Goal: Transaction & Acquisition: Purchase product/service

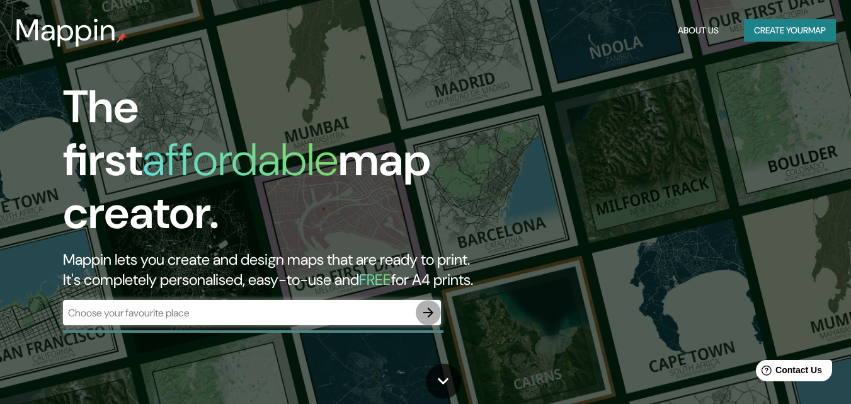
click at [423, 305] on icon "button" at bounding box center [428, 312] width 15 height 15
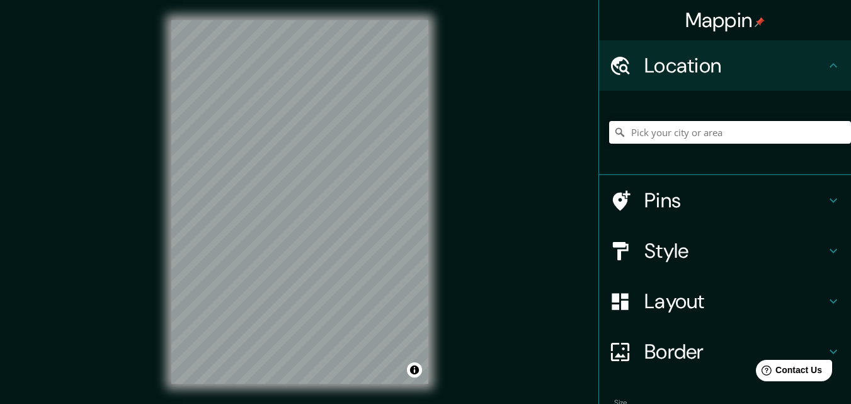
click at [682, 130] on input "Pick your city or area" at bounding box center [730, 132] width 242 height 23
click at [723, 141] on input "Pick your city or area" at bounding box center [730, 132] width 242 height 23
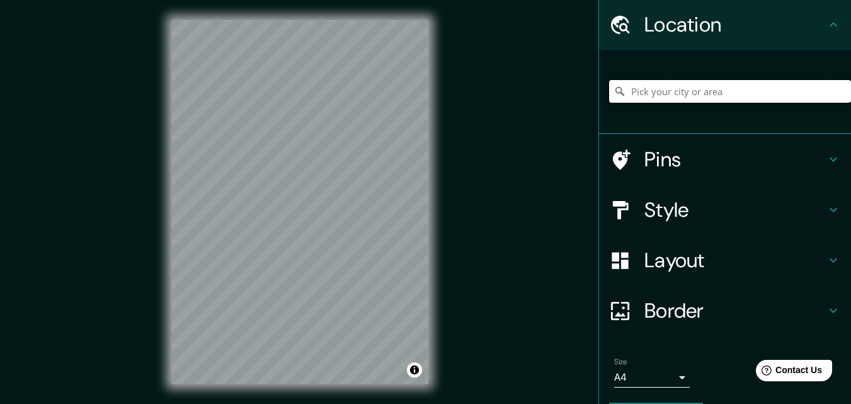
scroll to position [42, 0]
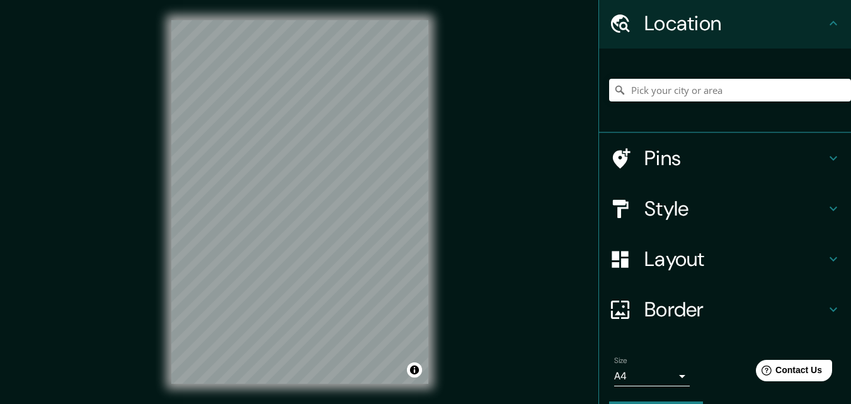
click at [676, 158] on h4 "Pins" at bounding box center [735, 158] width 181 height 25
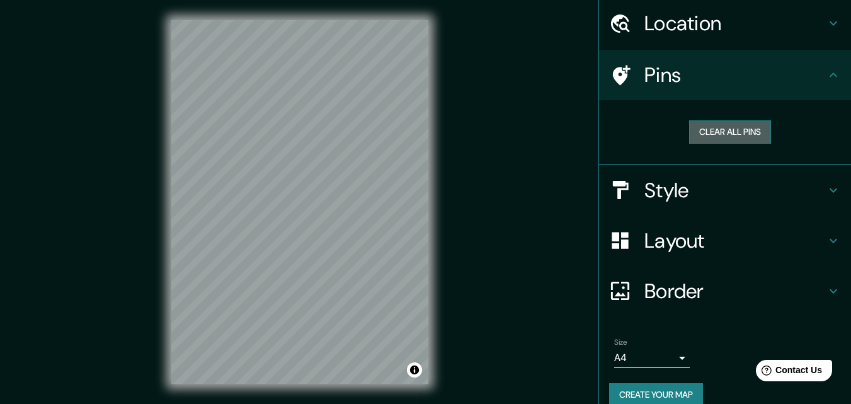
click at [727, 135] on button "Clear all pins" at bounding box center [730, 131] width 82 height 23
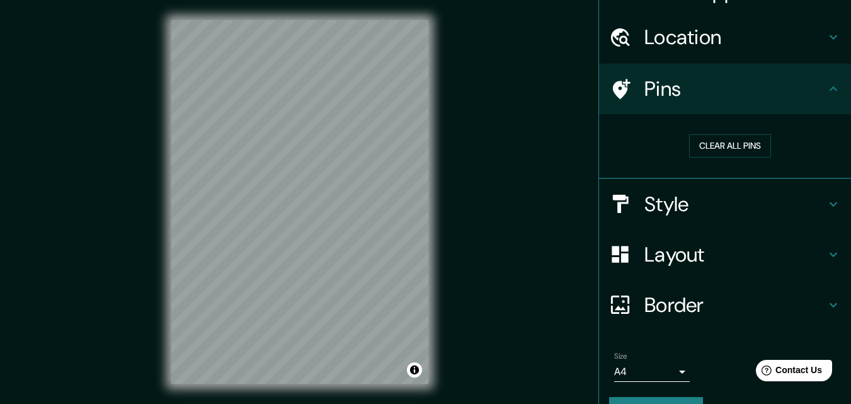
scroll to position [0, 0]
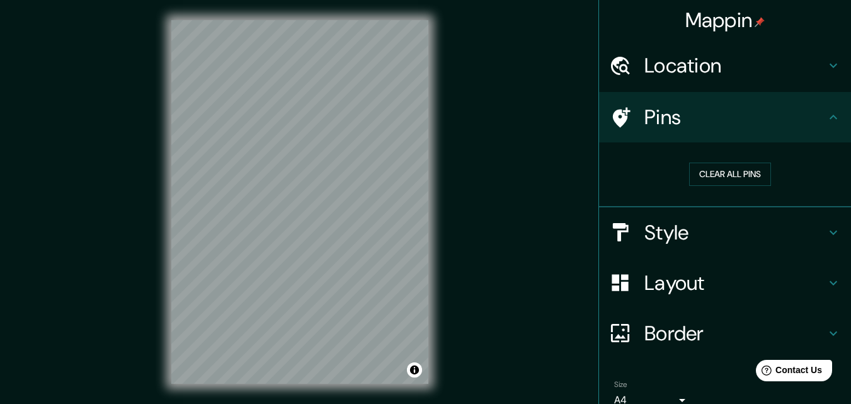
click at [713, 74] on h4 "Location" at bounding box center [735, 65] width 181 height 25
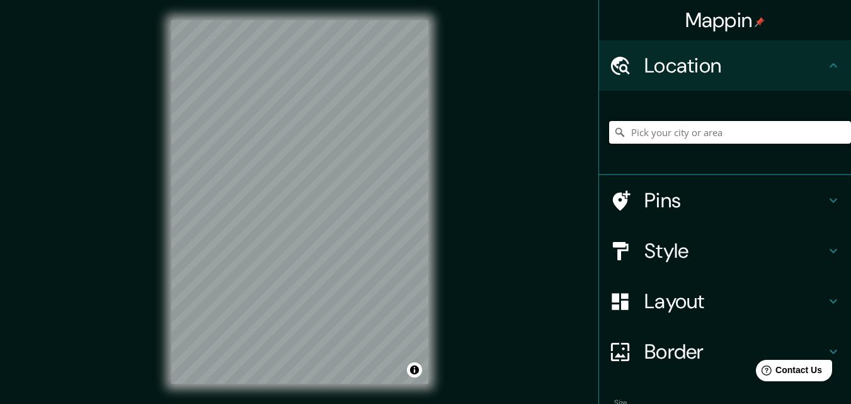
click at [702, 135] on input "Pick your city or area" at bounding box center [730, 132] width 242 height 23
click at [706, 128] on input "Miraflores, Provincia de Lima, Perú" at bounding box center [730, 132] width 242 height 23
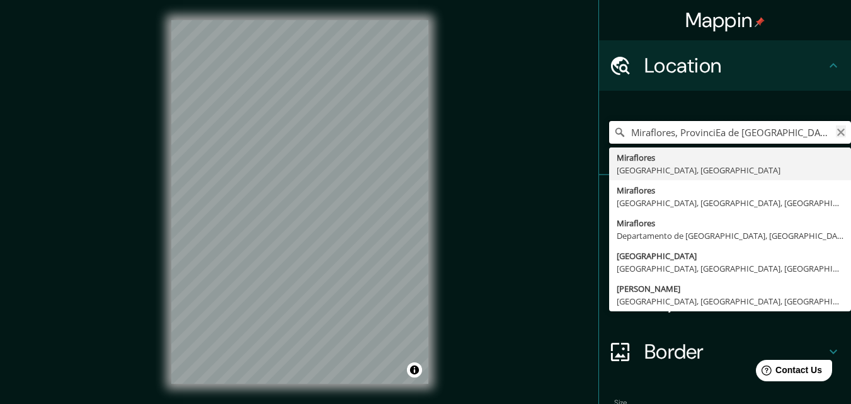
type input "Miraflores, ProvinciEa de Lima, Perú"
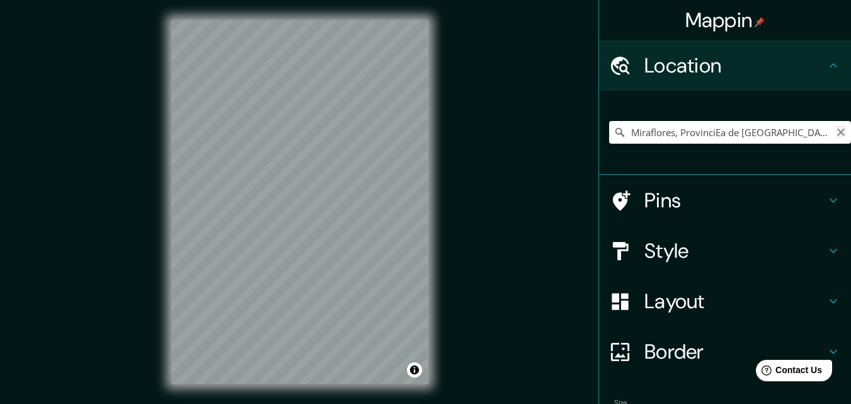
click at [836, 130] on icon "Clear" at bounding box center [841, 132] width 10 height 10
click at [795, 137] on input "Pick your city or area" at bounding box center [730, 132] width 242 height 23
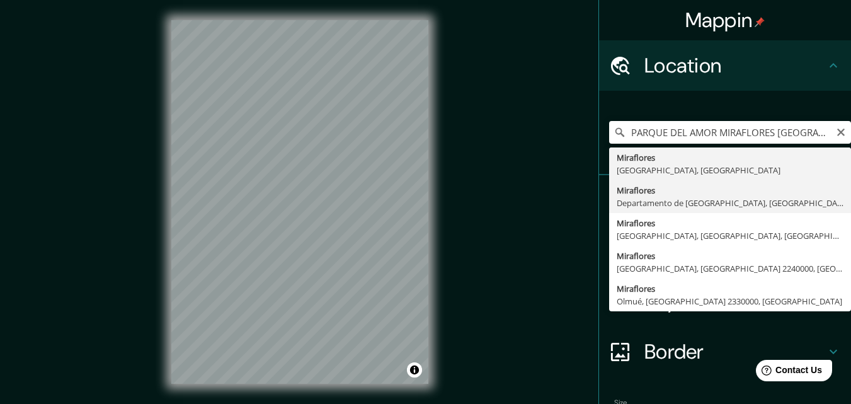
type input "Miraflores, Departamento de Lima, Perú"
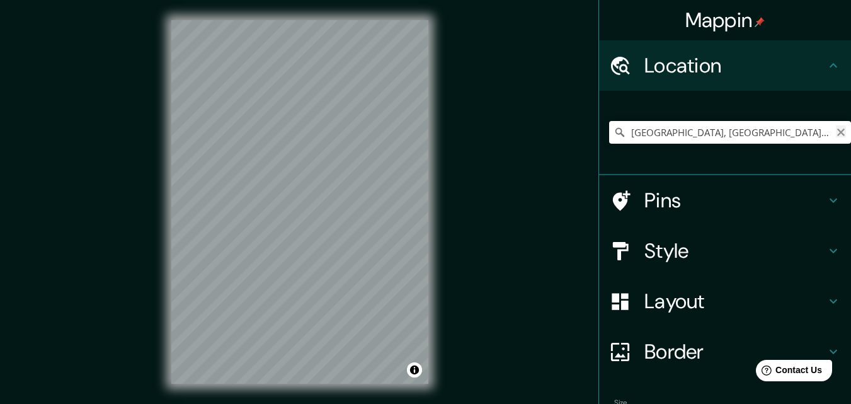
click at [838, 134] on icon "Clear" at bounding box center [842, 133] width 8 height 8
click at [793, 130] on input "Pick your city or area" at bounding box center [730, 132] width 242 height 23
paste input "Mal. Cisneros, Miraflores LIMA 18"
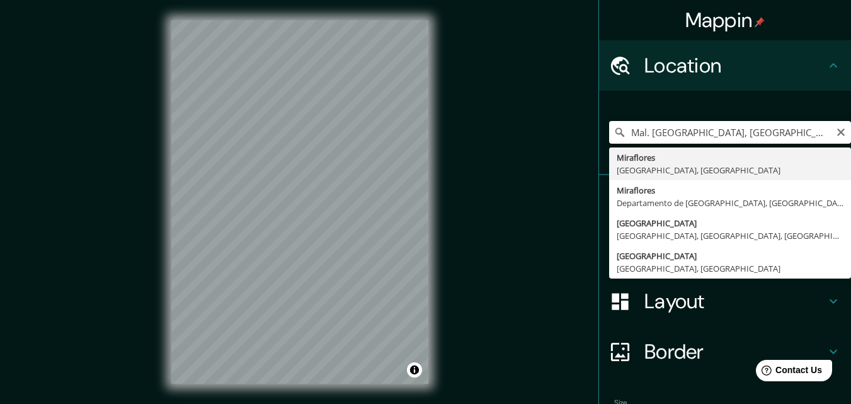
click at [771, 114] on div "Mal. Cisneros, Miraflores LIMA 18 Miraflores Provincia de Lima, Perú Miraflores…" at bounding box center [730, 132] width 242 height 63
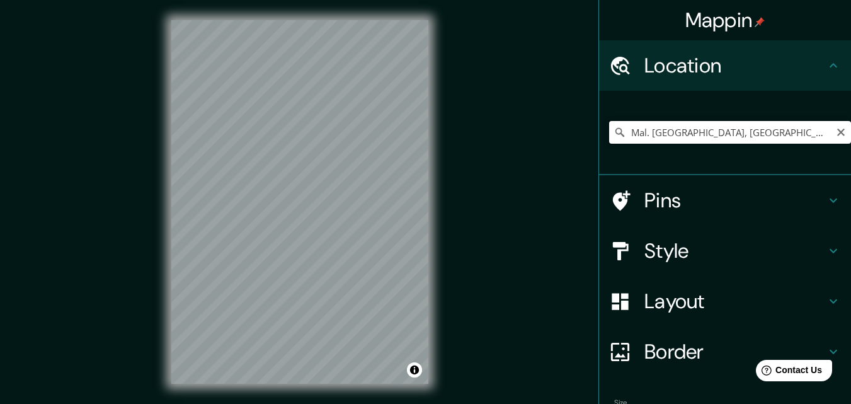
click at [785, 129] on input "Mal. Cisneros, Miraflores LIMA 18" at bounding box center [730, 132] width 242 height 23
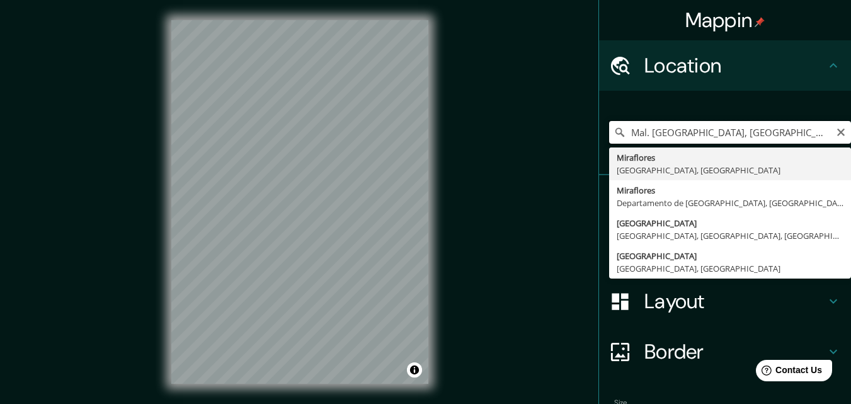
type input "Miraflores, Provincia de Lima, Perú"
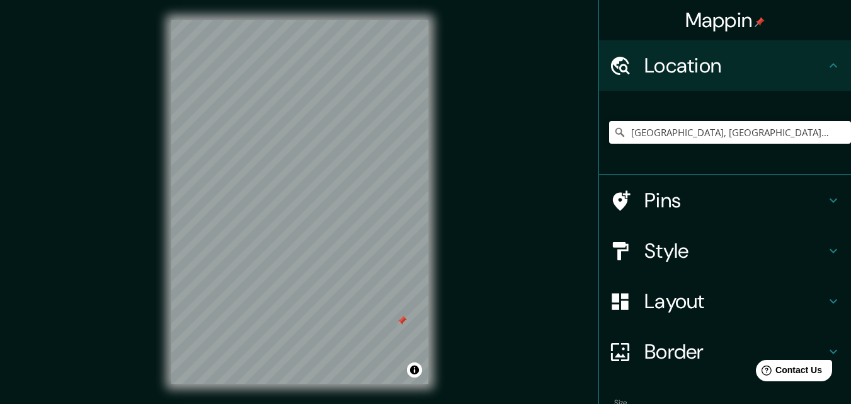
click at [86, 82] on div "Mappin Location Miraflores, Provincia de Lima, Perú Miraflores Provincia de Lim…" at bounding box center [425, 212] width 851 height 424
click at [565, 98] on div "Mappin Location Miraflores, Provincia de Lima, Perú Miraflores Provincia de Lim…" at bounding box center [425, 212] width 851 height 424
click at [301, 388] on div "© Mapbox © OpenStreetMap Improve this map" at bounding box center [299, 202] width 297 height 404
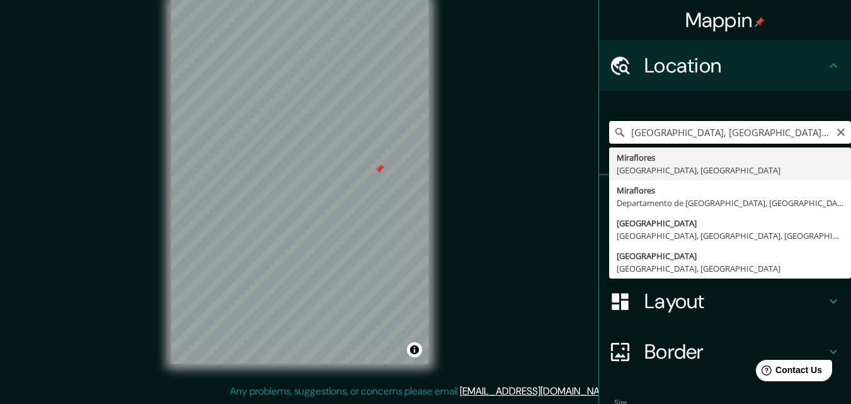
drag, startPoint x: 696, startPoint y: 134, endPoint x: 771, endPoint y: 117, distance: 76.9
click at [696, 134] on input "Miraflores, Provincia de Lima, Perú" at bounding box center [730, 132] width 242 height 23
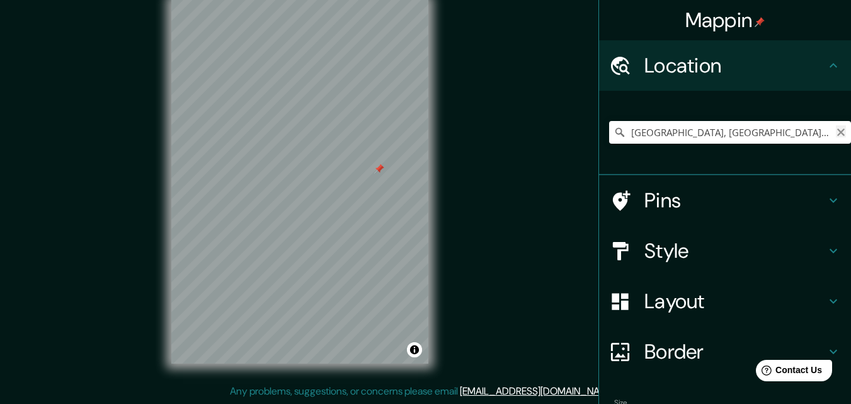
click at [836, 131] on icon "Clear" at bounding box center [841, 132] width 10 height 10
paste input "248 Ca. Buenos Aires Miraflores, Provincia de Lima"
type input "Calle Buenos Aires 248, Miraflores, Provincia de Lima, Perú"
click at [782, 136] on input "Calle Buenos Aires 248, Miraflores, Provincia de Lima, Perú" at bounding box center [730, 132] width 242 height 23
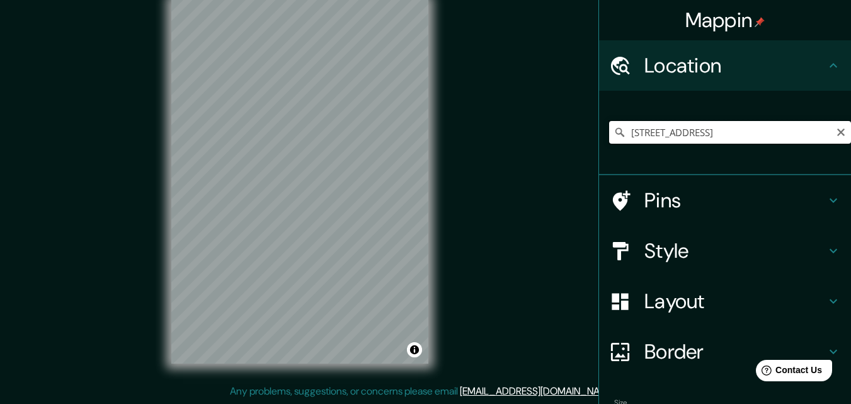
scroll to position [21, 0]
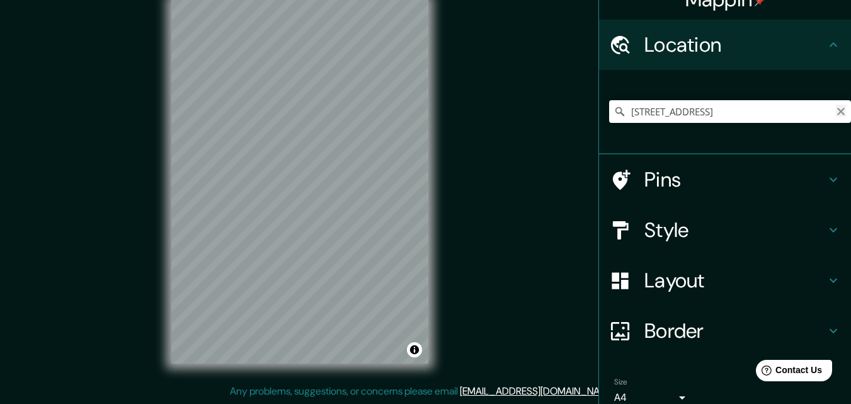
click at [838, 114] on icon "Clear" at bounding box center [842, 112] width 8 height 8
click at [757, 117] on input "Pick your city or area" at bounding box center [730, 111] width 242 height 23
paste input "248 Ca. Buenos Aires Miraflores, Provincia de Lima"
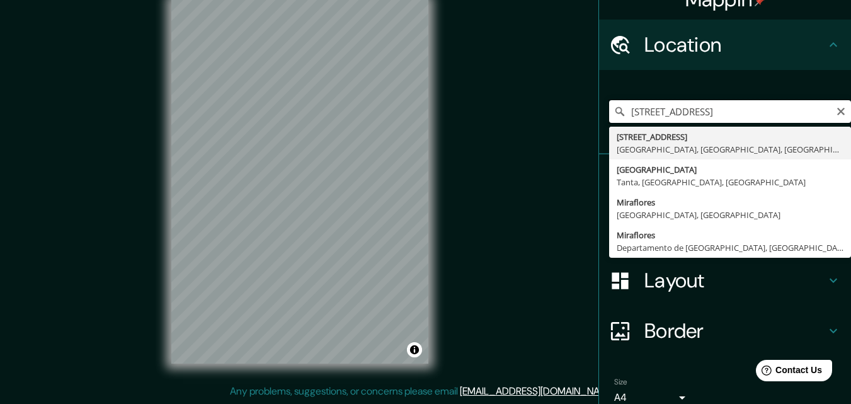
scroll to position [0, 0]
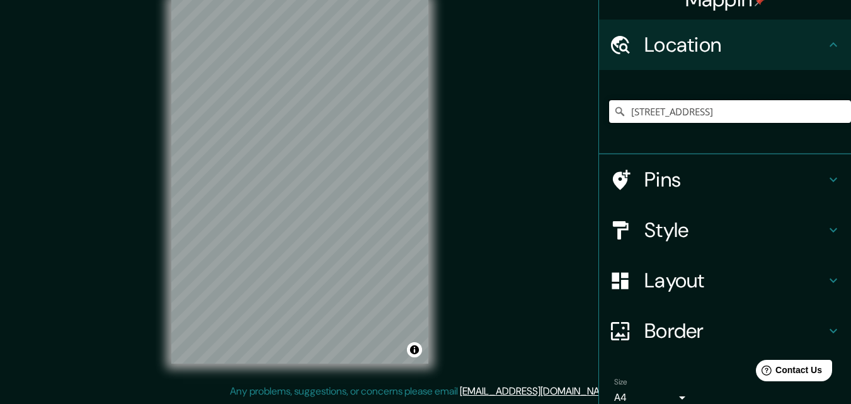
type input "Calle Buenos Aires 248, Miraflores, Provincia de Lima, Perú"
click at [556, 260] on div "Mappin Location Calle Buenos Aires 248, Miraflores, Provincia de Lima, Perú Cal…" at bounding box center [425, 192] width 851 height 424
click at [662, 233] on h4 "Style" at bounding box center [735, 229] width 181 height 25
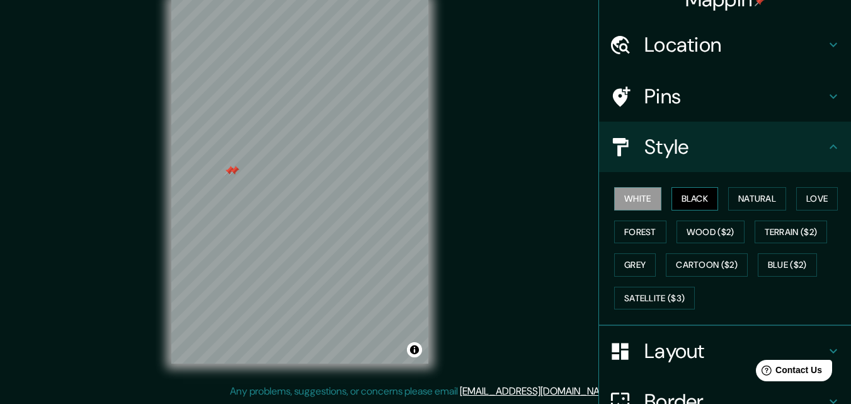
click at [698, 200] on button "Black" at bounding box center [695, 198] width 47 height 23
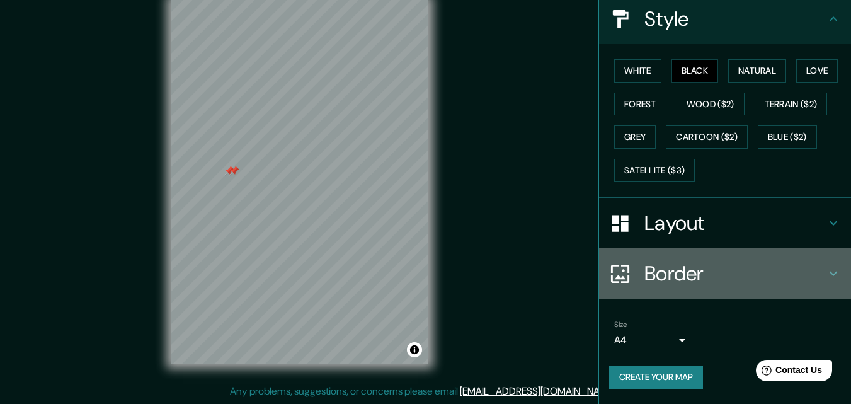
click at [709, 278] on h4 "Border" at bounding box center [735, 273] width 181 height 25
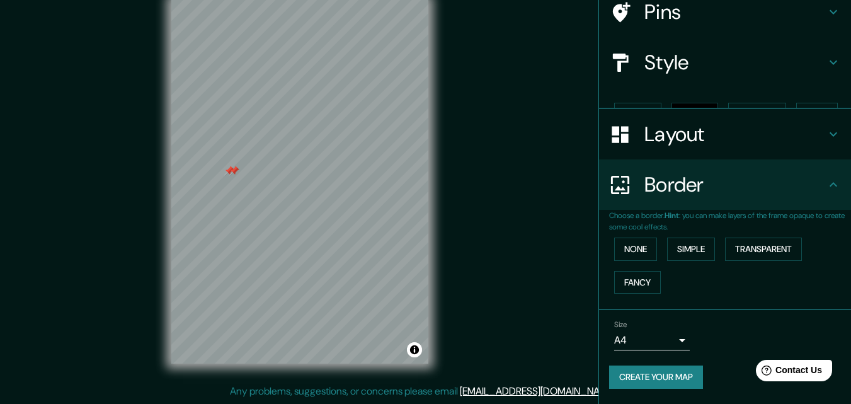
scroll to position [84, 0]
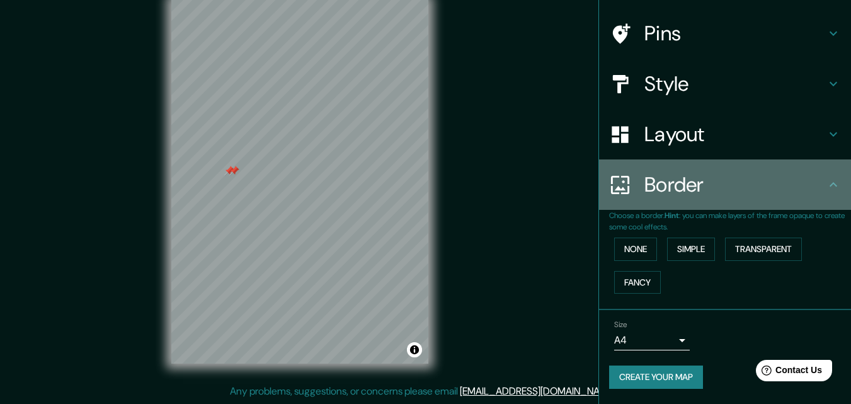
click at [761, 197] on div "Border" at bounding box center [725, 184] width 252 height 50
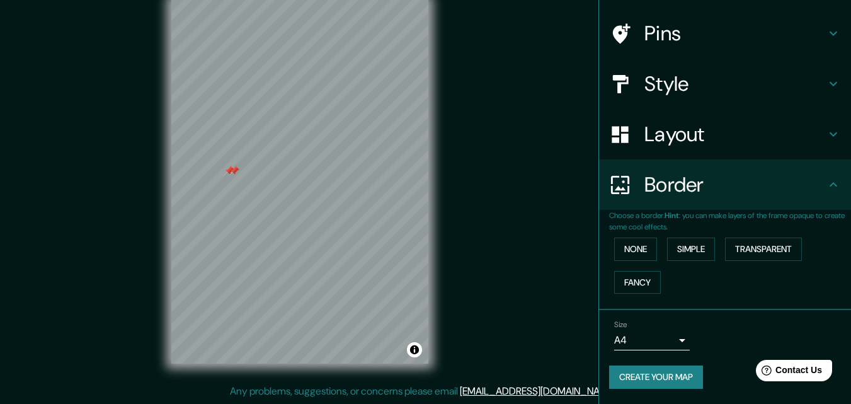
click at [710, 141] on h4 "Layout" at bounding box center [735, 134] width 181 height 25
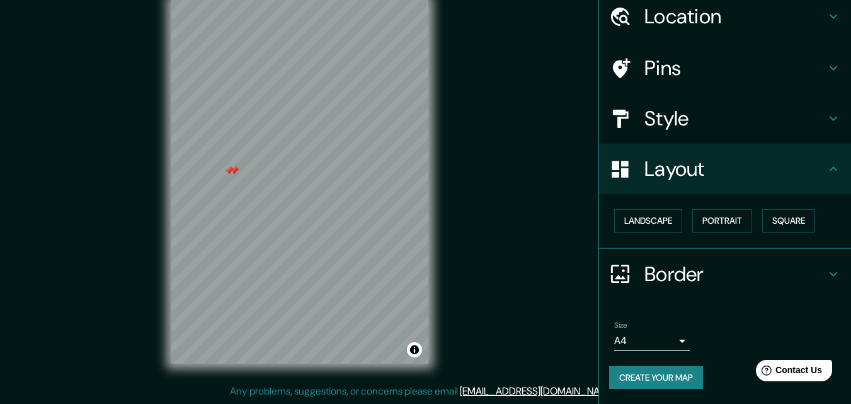
scroll to position [49, 0]
click at [668, 342] on body "Mappin Location Calle Buenos Aires 248, Miraflores, Provincia de Lima, Perú Cal…" at bounding box center [425, 182] width 851 height 404
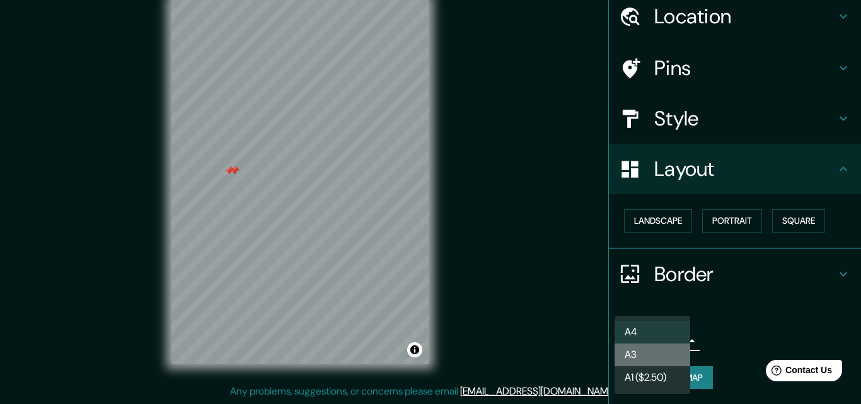
click at [649, 361] on li "A3" at bounding box center [652, 354] width 76 height 23
type input "a4"
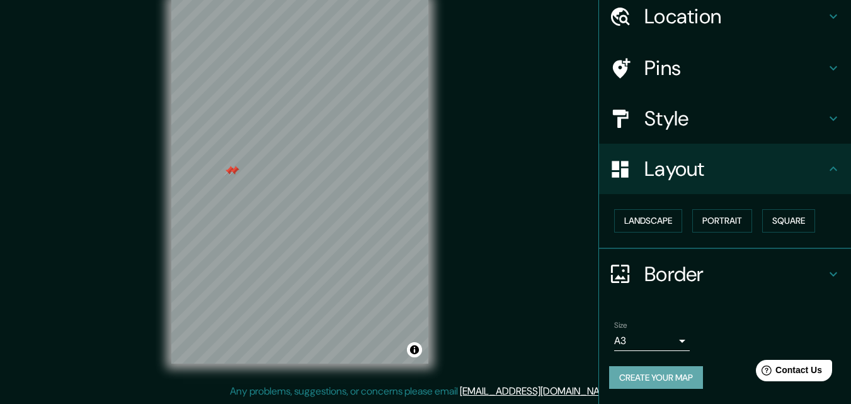
click at [667, 378] on button "Create your map" at bounding box center [656, 377] width 94 height 23
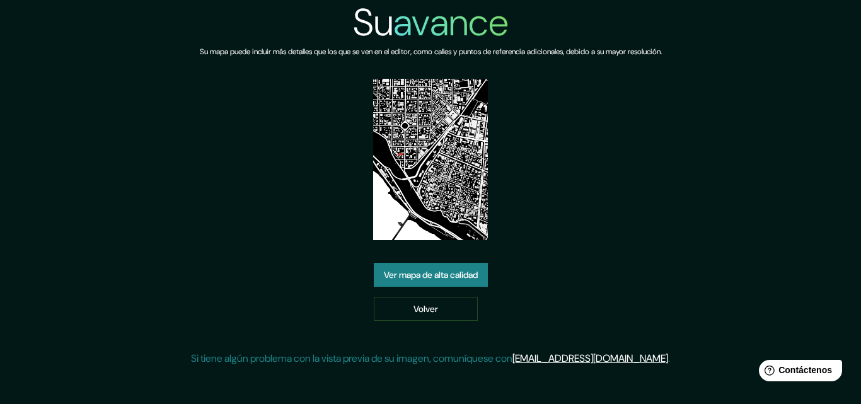
click at [722, 74] on div "Su avance Su mapa puede incluir más detalles que los que se ven en el editor, c…" at bounding box center [430, 188] width 861 height 376
click at [478, 277] on font "Ver mapa de alta calidad" at bounding box center [431, 275] width 94 height 11
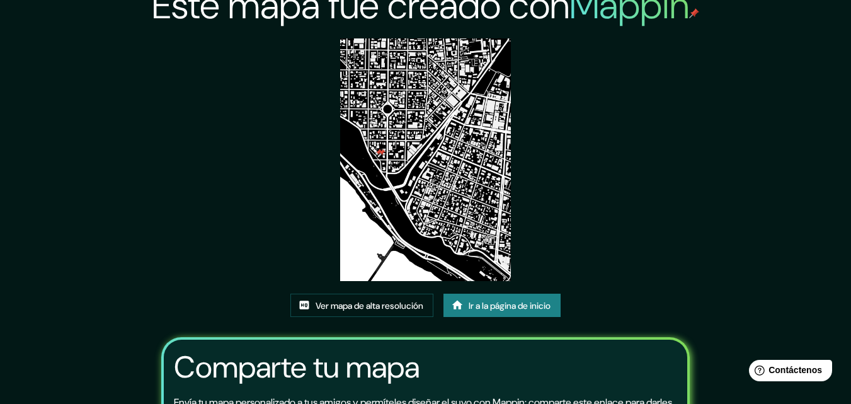
scroll to position [21, 0]
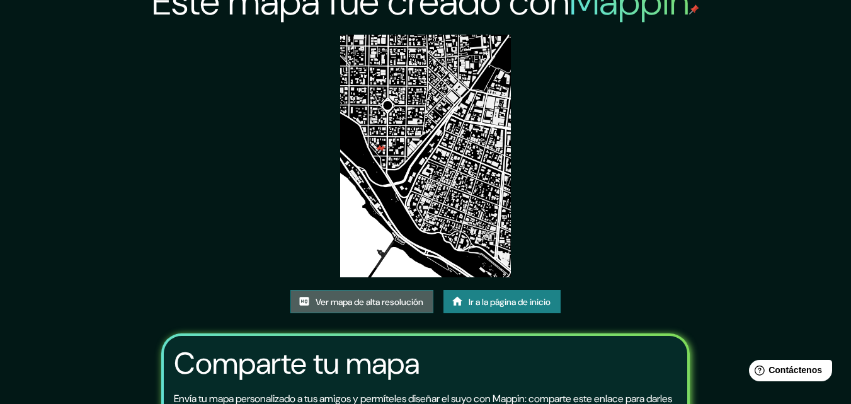
click at [378, 306] on font "Ver mapa de alta resolución" at bounding box center [370, 301] width 108 height 11
click at [348, 312] on link "Ver mapa de alta resolución" at bounding box center [362, 302] width 143 height 24
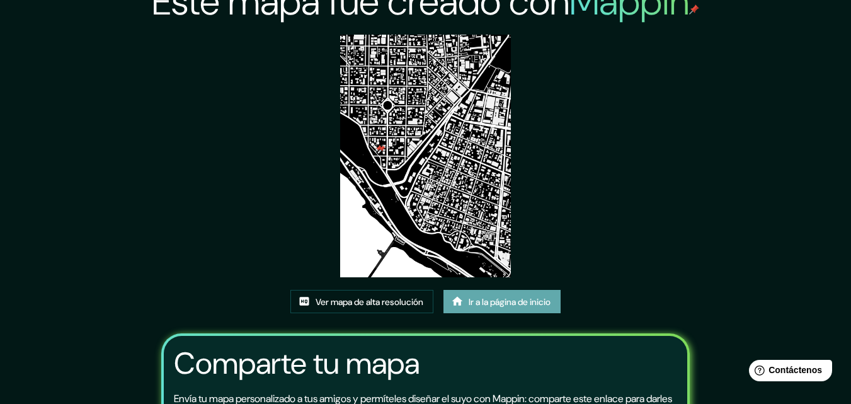
click at [520, 302] on font "Ir a la página de inicio" at bounding box center [510, 301] width 82 height 11
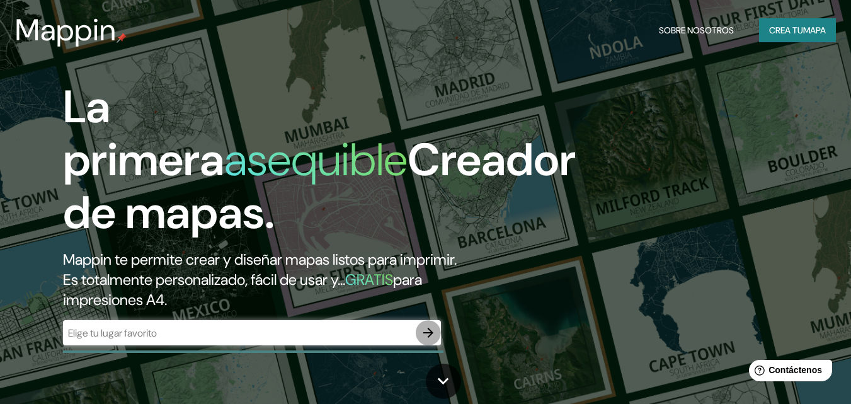
click at [429, 340] on button "button" at bounding box center [428, 332] width 25 height 25
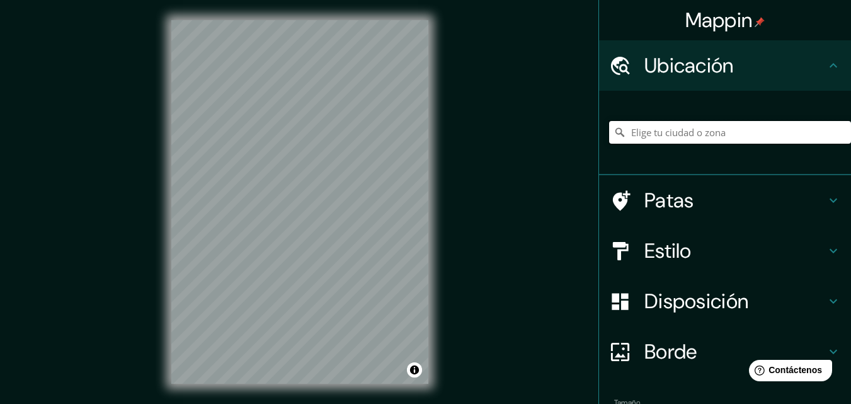
click at [788, 137] on input "Elige tu ciudad o zona" at bounding box center [730, 132] width 242 height 23
paste input "248 Ca. [GEOGRAPHIC_DATA], [GEOGRAPHIC_DATA]"
type input "[STREET_ADDRESS]"
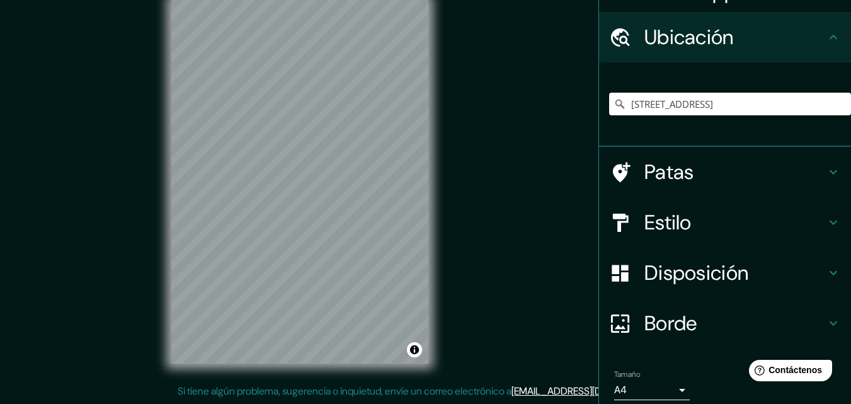
scroll to position [79, 0]
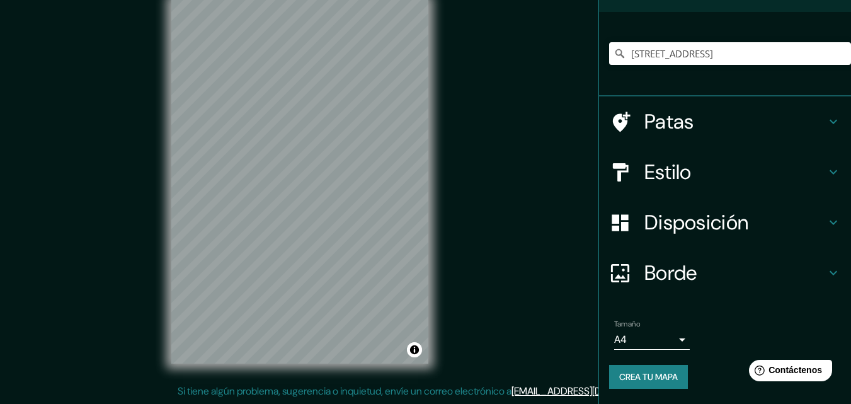
click at [629, 371] on font "Crea tu mapa" at bounding box center [648, 376] width 59 height 11
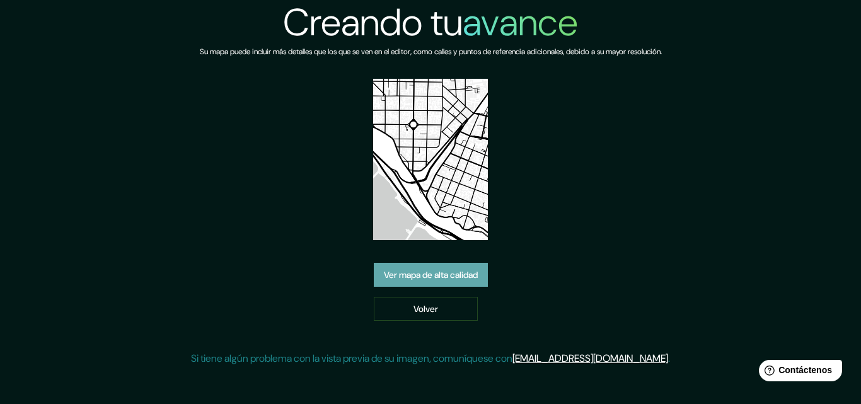
click at [458, 280] on font "Ver mapa de alta calidad" at bounding box center [431, 275] width 94 height 11
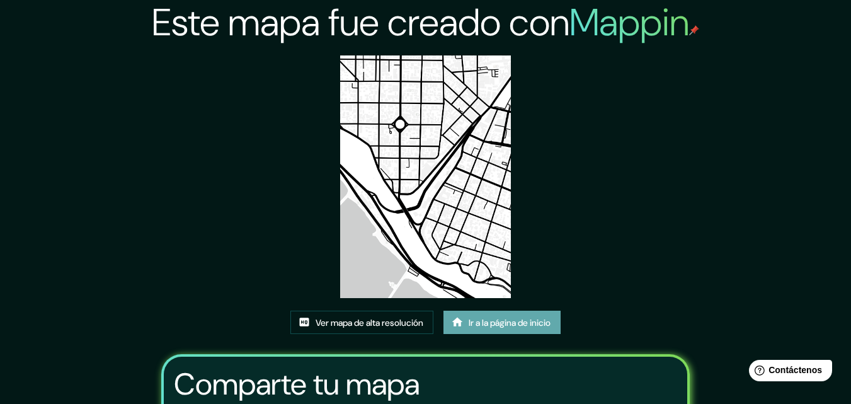
click at [498, 324] on font "Ir a la página de inicio" at bounding box center [510, 322] width 82 height 11
click at [376, 321] on font "Ver mapa de alta resolución" at bounding box center [370, 322] width 108 height 11
